Goal: Find contact information: Find contact information

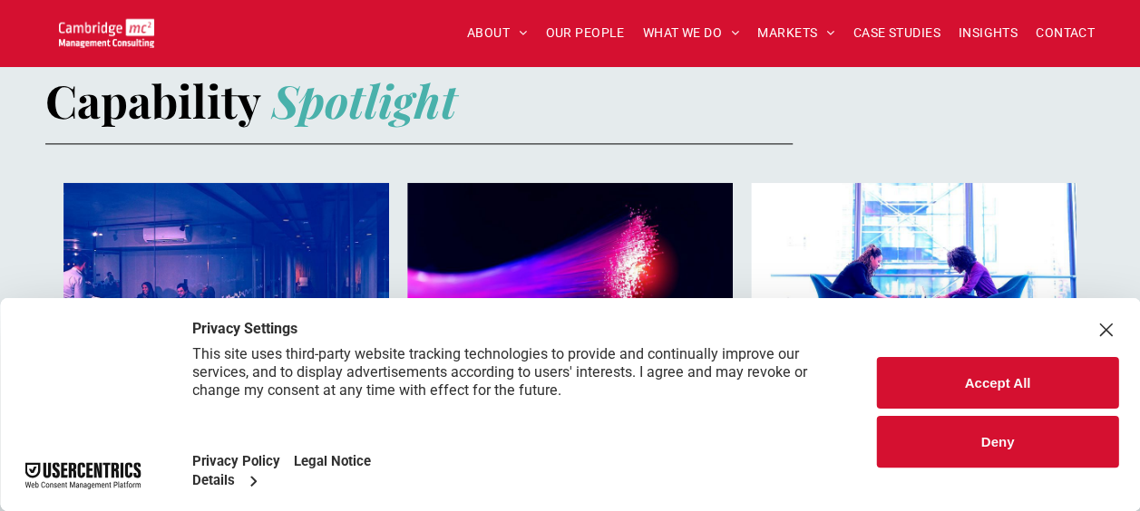
scroll to position [1307, 0]
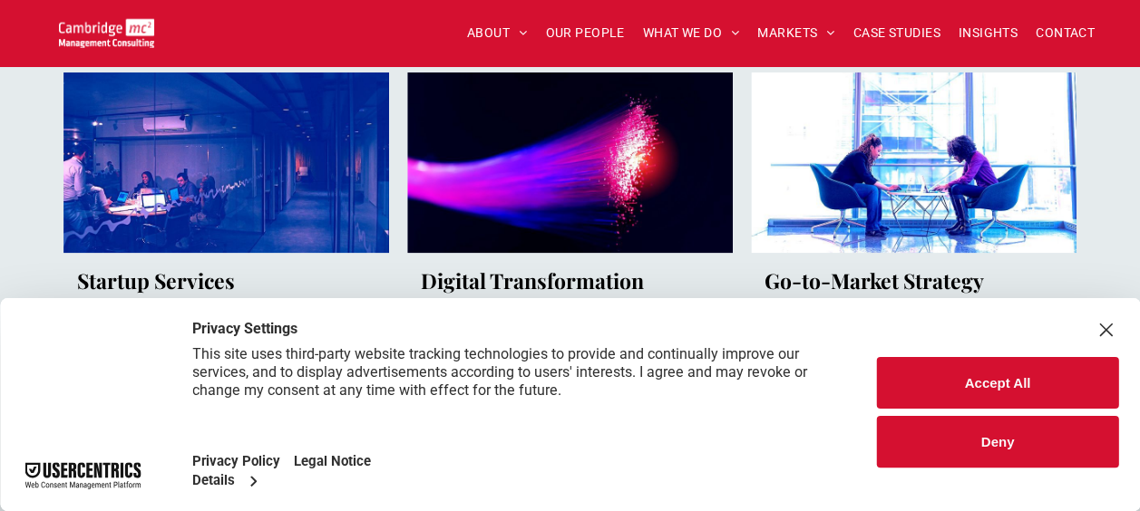
click at [1108, 331] on div "Close Layer" at bounding box center [1104, 329] width 25 height 25
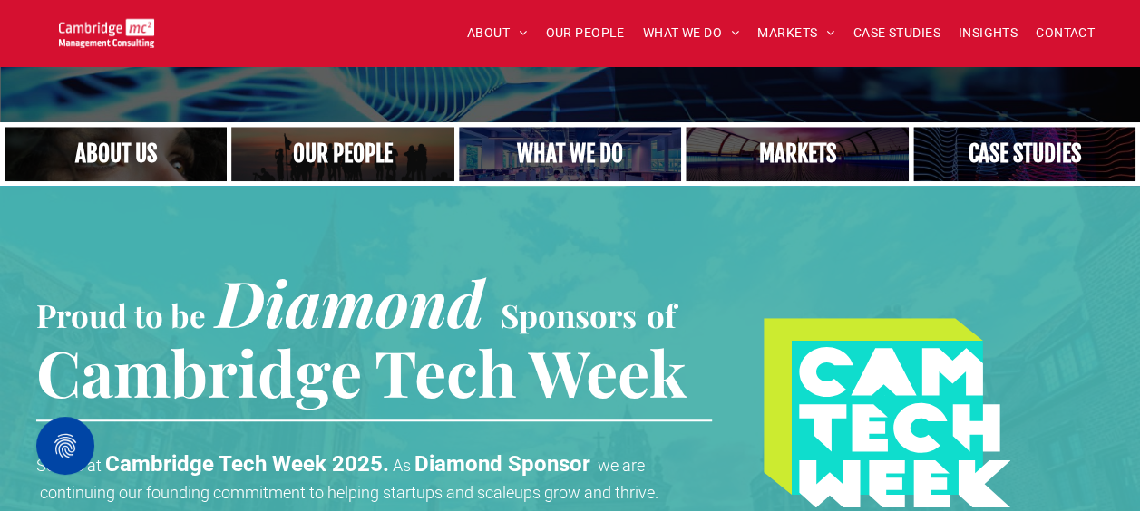
scroll to position [311, 0]
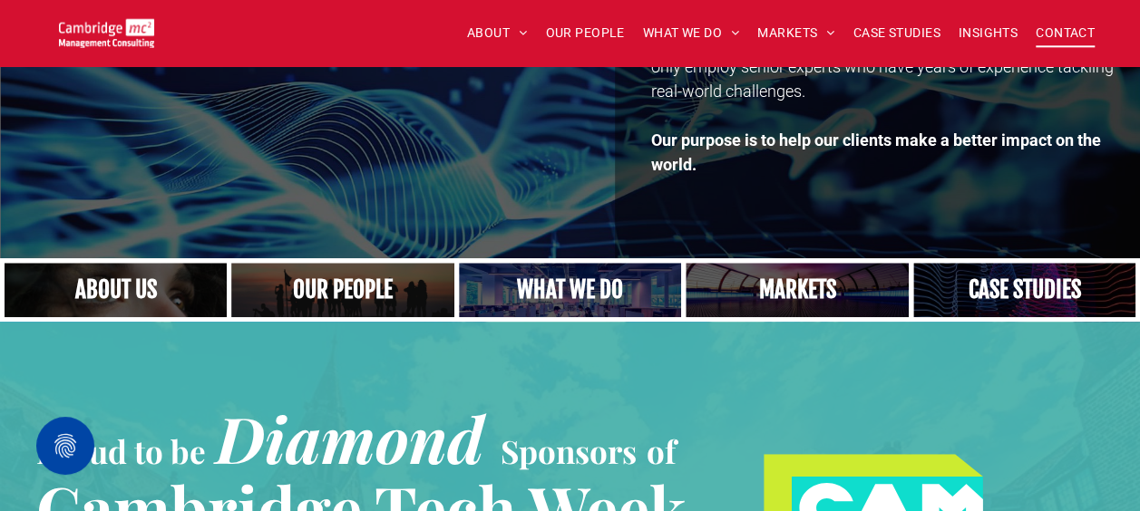
click at [1076, 29] on span "CONTACT" at bounding box center [1064, 33] width 59 height 28
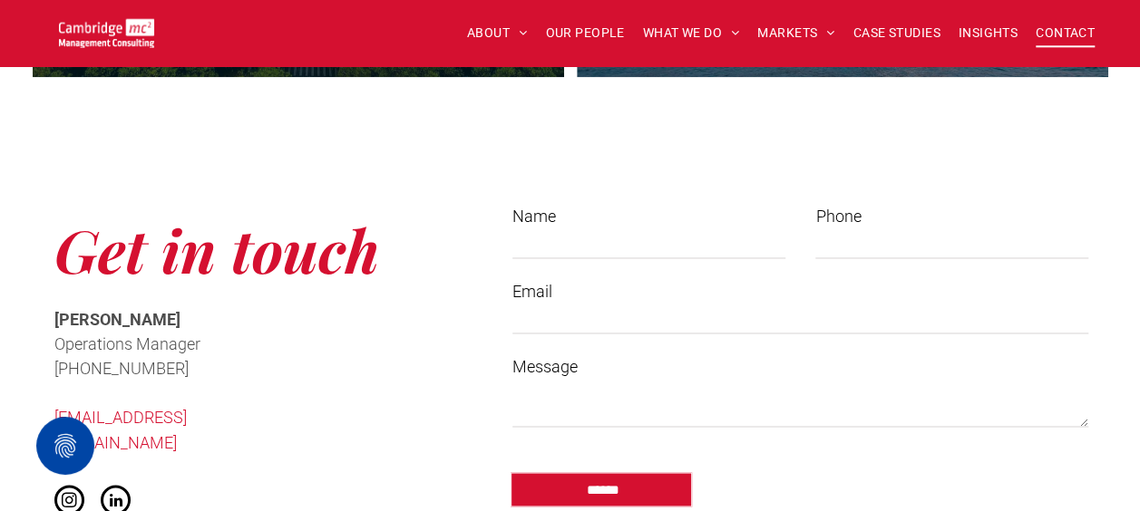
scroll to position [1284, 0]
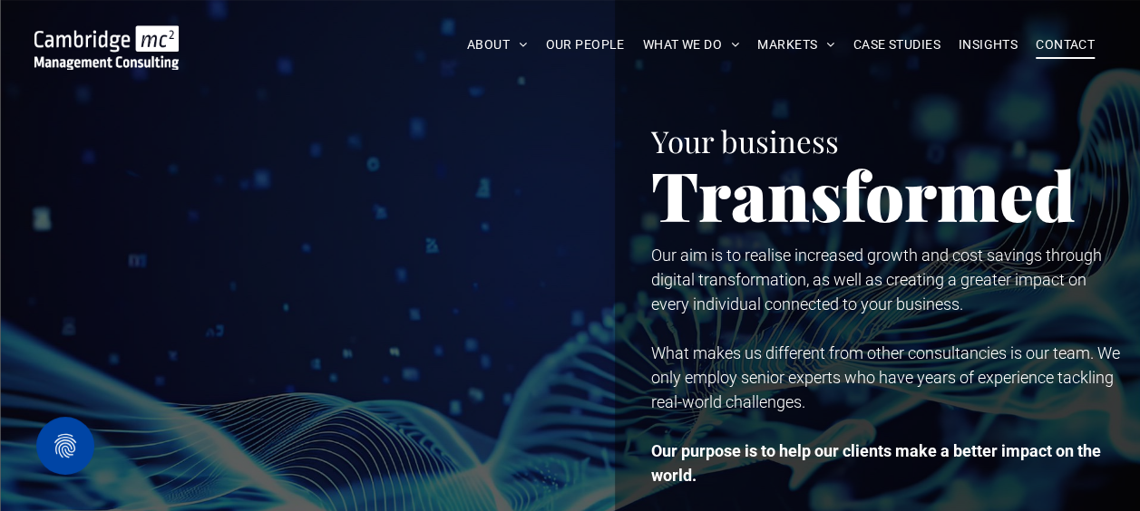
click at [1075, 44] on span "CONTACT" at bounding box center [1064, 45] width 59 height 28
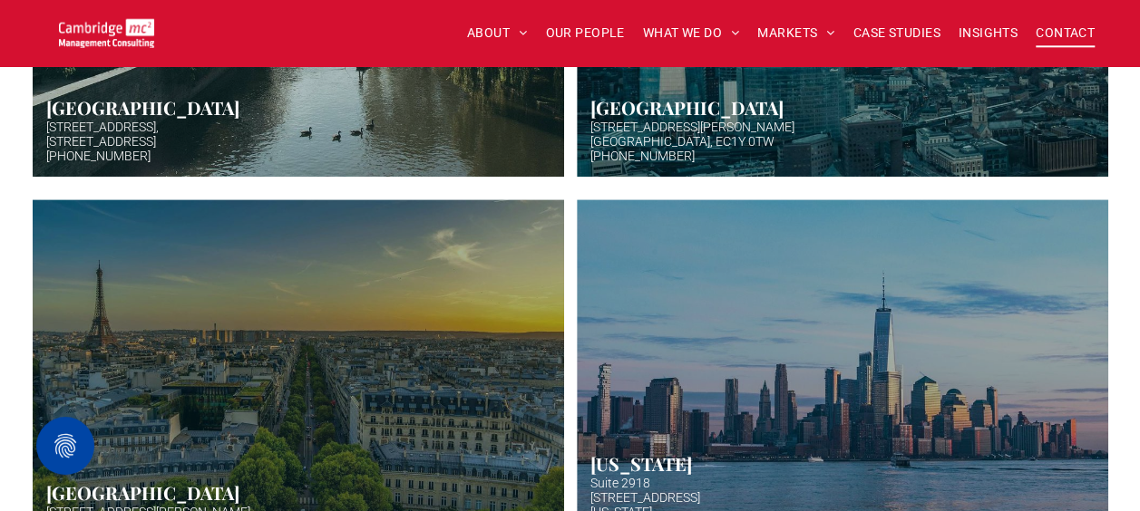
scroll to position [801, 0]
